Goal: Task Accomplishment & Management: Manage account settings

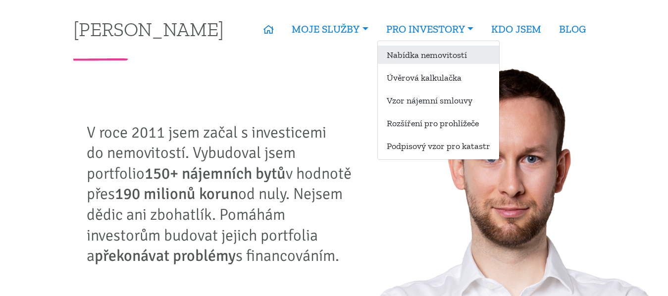
click at [439, 50] on link "Nabídka nemovitostí" at bounding box center [438, 55] width 121 height 18
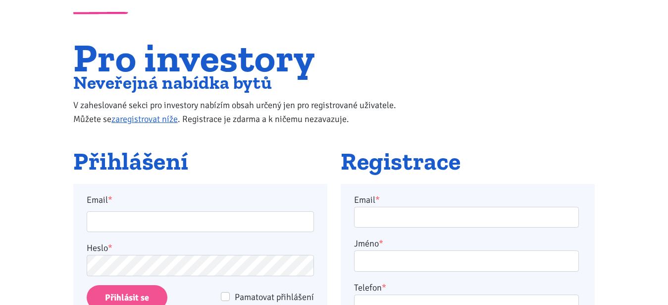
scroll to position [51, 0]
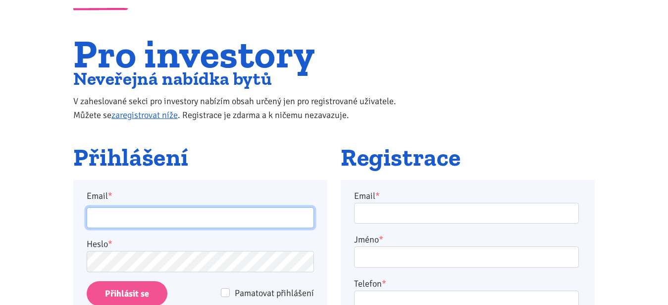
click at [260, 213] on input "Email *" at bounding box center [200, 217] width 227 height 21
type input "[PERSON_NAME][EMAIL_ADDRESS][PERSON_NAME][DOMAIN_NAME]"
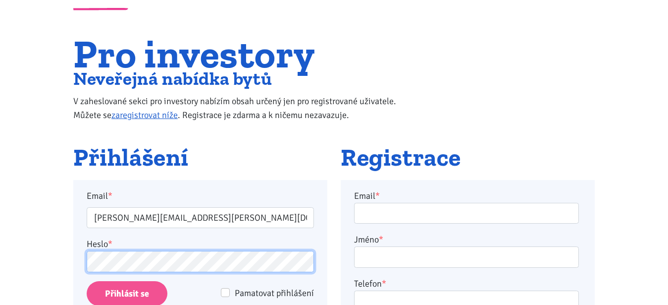
click at [87, 281] on input "Přihlásit se" at bounding box center [127, 293] width 81 height 25
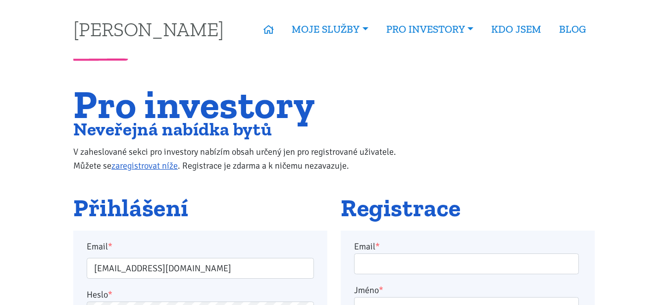
scroll to position [101, 0]
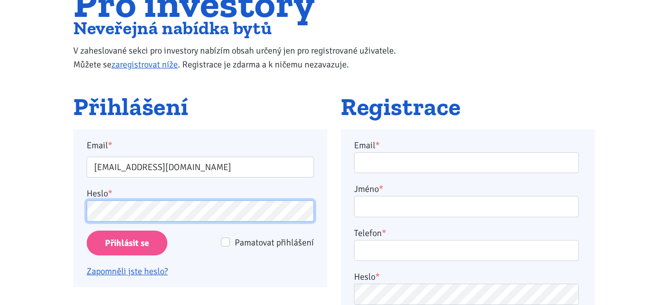
click at [87, 230] on input "Přihlásit se" at bounding box center [127, 242] width 81 height 25
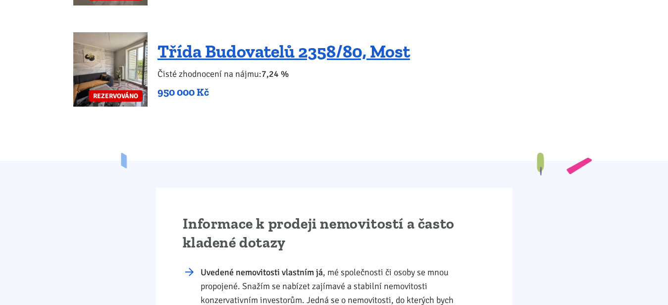
scroll to position [2576, 0]
